Goal: Obtain resource: Obtain resource

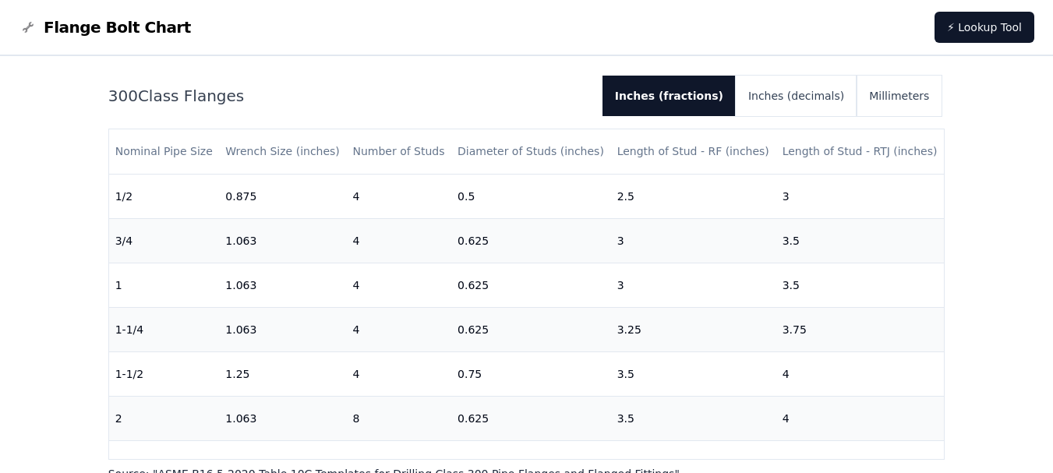
scroll to position [312, 0]
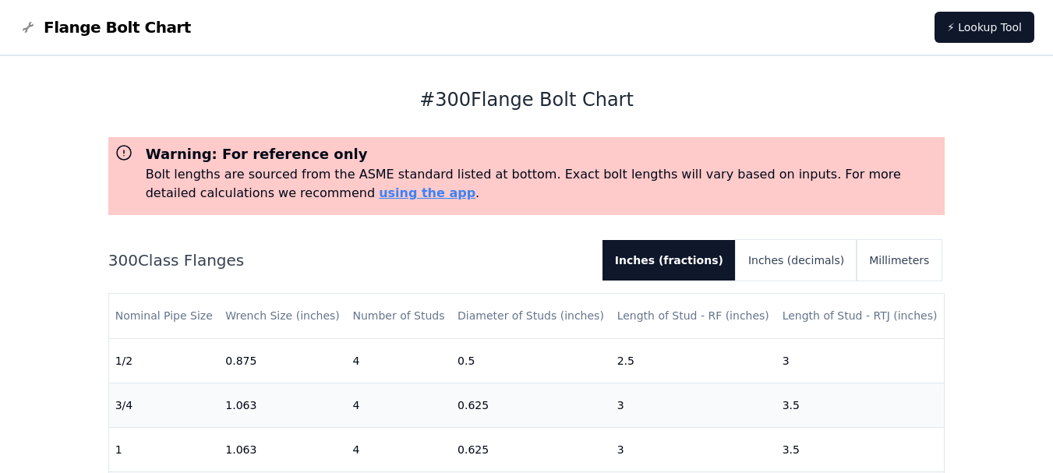
click at [242, 201] on p "Bolt lengths are sourced from the ASME standard listed at bottom. Exact bolt le…" at bounding box center [543, 183] width 794 height 37
click at [295, 210] on div "Warning: For reference only Bolt lengths are sourced from the ASME standard lis…" at bounding box center [526, 176] width 837 height 78
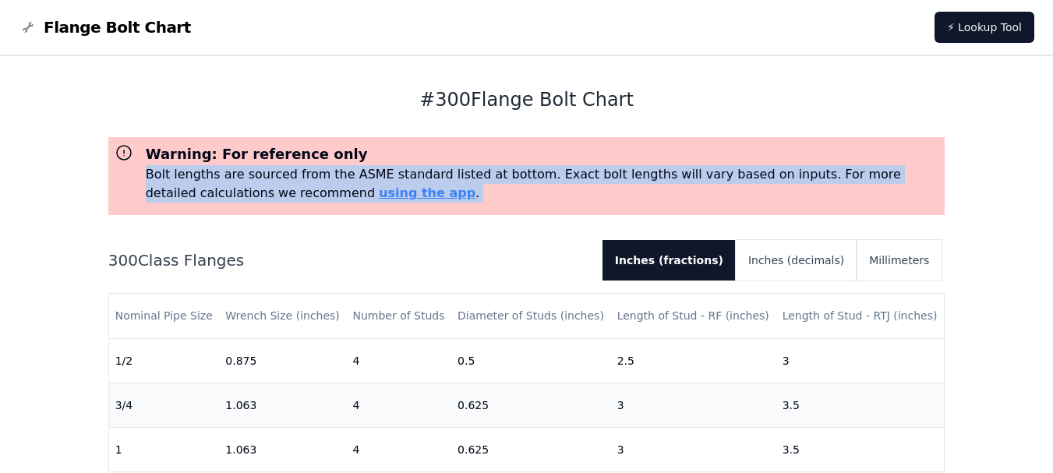
click at [295, 210] on div "Warning: For reference only Bolt lengths are sourced from the ASME standard lis…" at bounding box center [526, 176] width 837 height 78
click at [297, 210] on div "Warning: For reference only Bolt lengths are sourced from the ASME standard lis…" at bounding box center [526, 176] width 837 height 78
click at [379, 199] on link "using the app" at bounding box center [427, 193] width 97 height 15
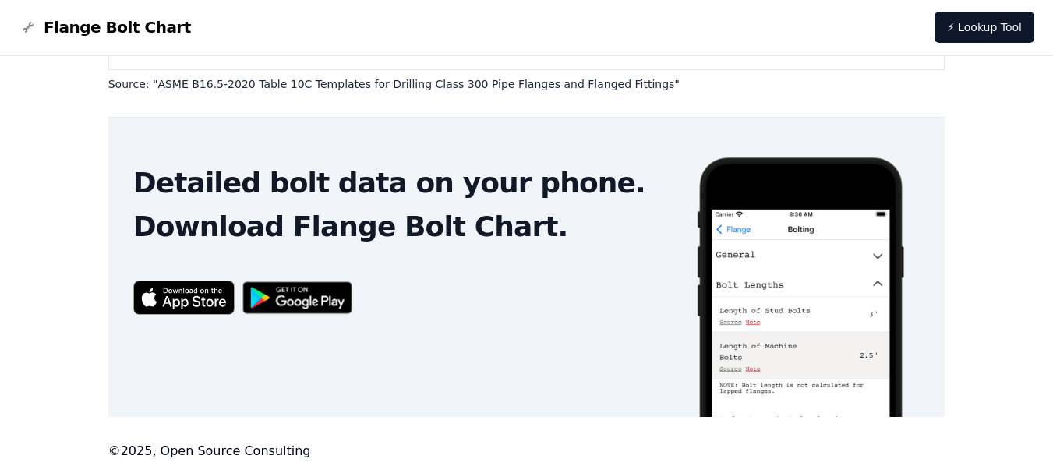
click at [302, 191] on h2 "Detailed bolt data on your phone." at bounding box center [401, 183] width 537 height 31
